Goal: Information Seeking & Learning: Learn about a topic

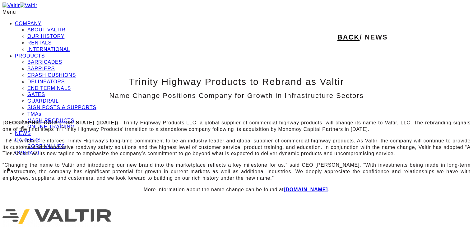
click at [258, 42] on div "BACK / NEWS" at bounding box center [189, 37] width 473 height 25
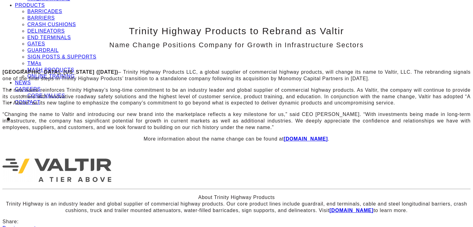
scroll to position [62, 0]
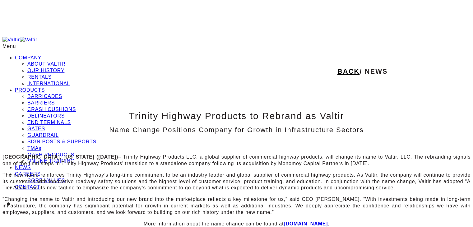
click at [339, 59] on div "BACK / NEWS" at bounding box center [189, 71] width 473 height 25
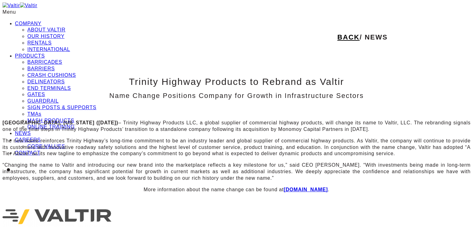
click at [189, 133] on p "Addison, Texas (June 9, 2022) – Trinity Highway Products LLC, a global supplier…" at bounding box center [236, 126] width 468 height 13
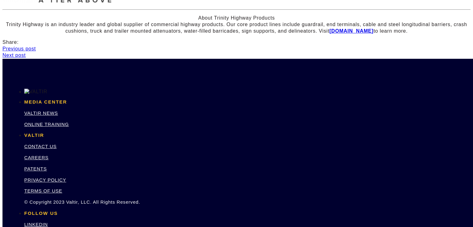
scroll to position [249, 0]
